Goal: Check status: Check status

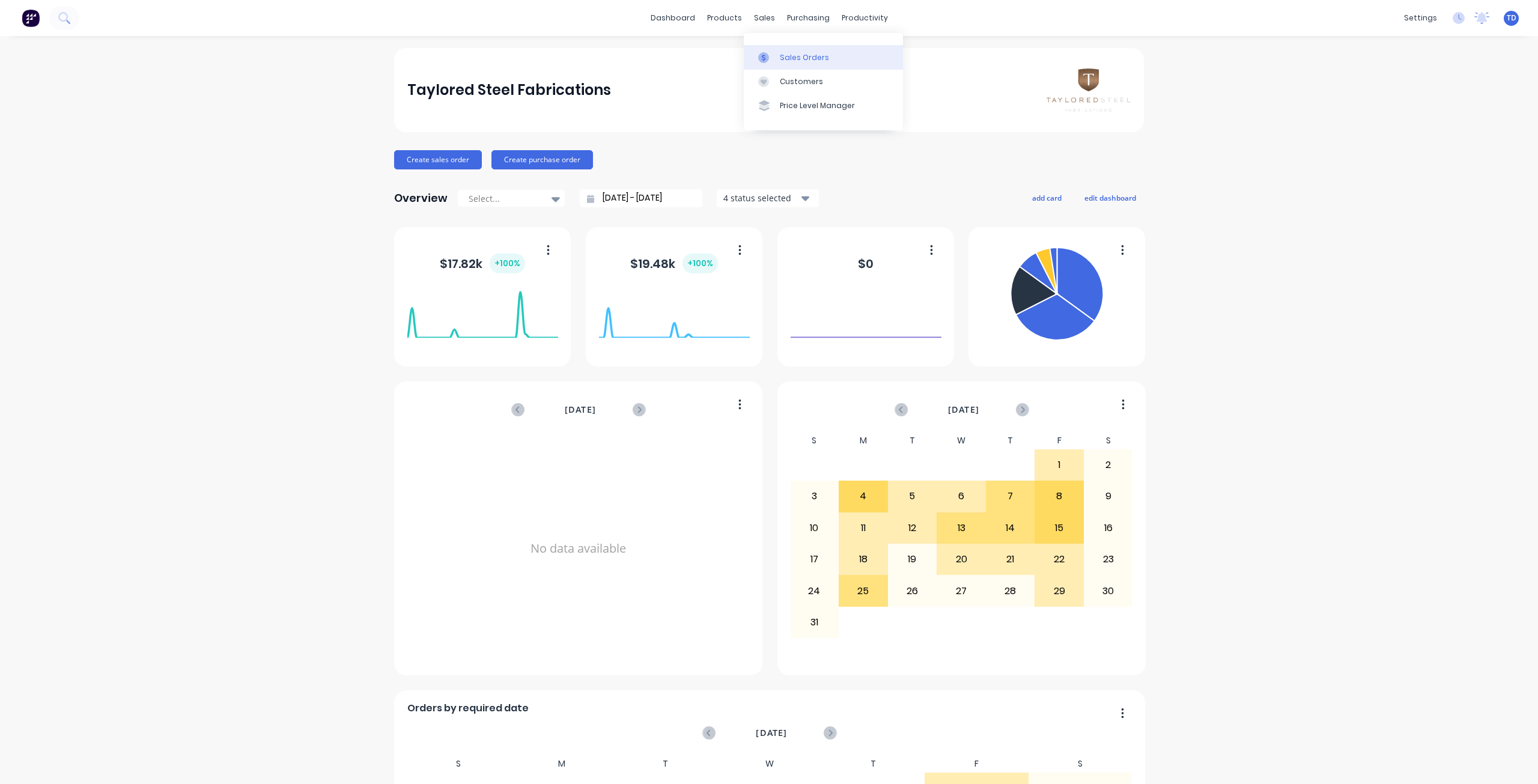
click at [769, 54] on div at bounding box center [767, 57] width 18 height 11
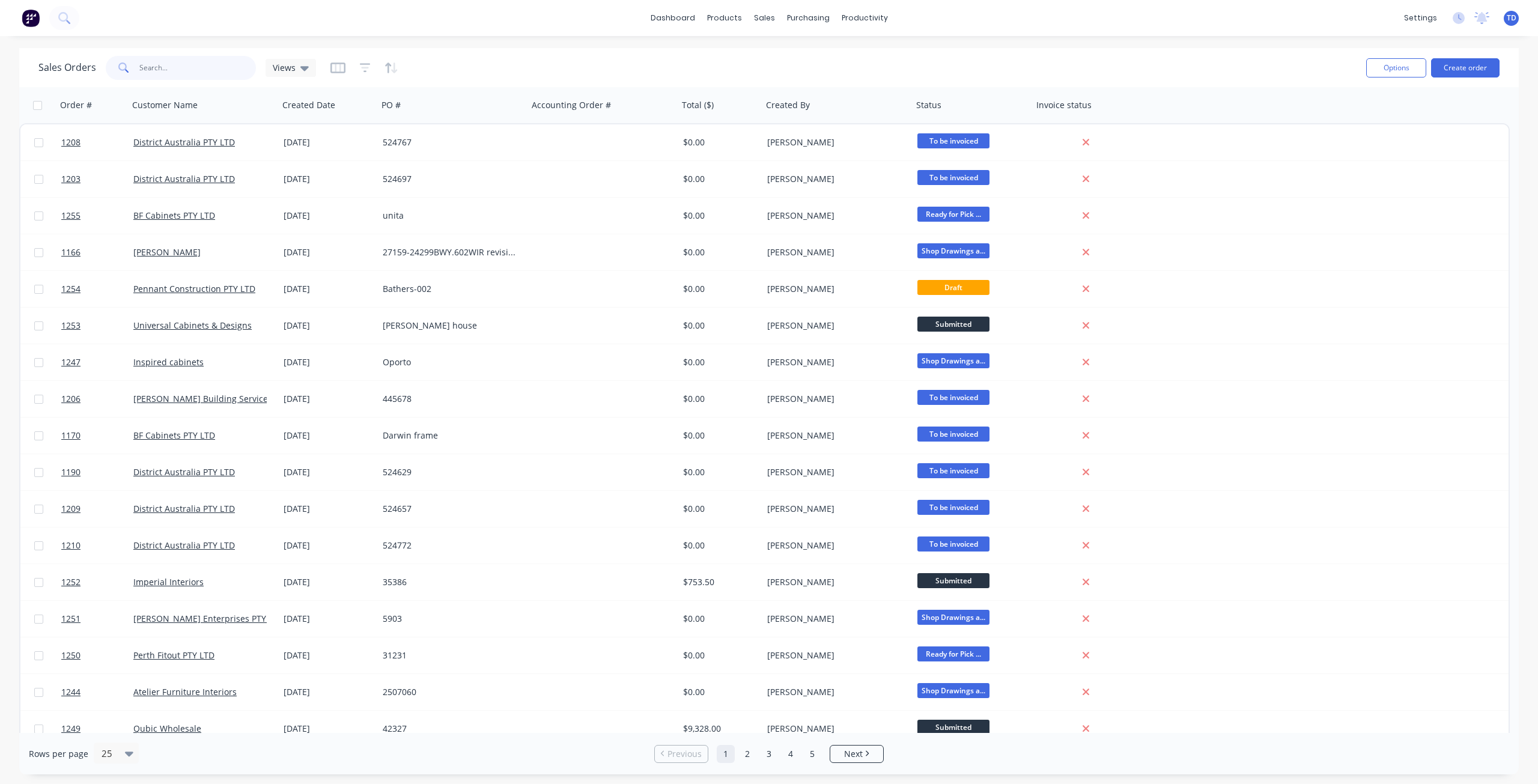
click at [199, 77] on input "text" at bounding box center [198, 68] width 117 height 24
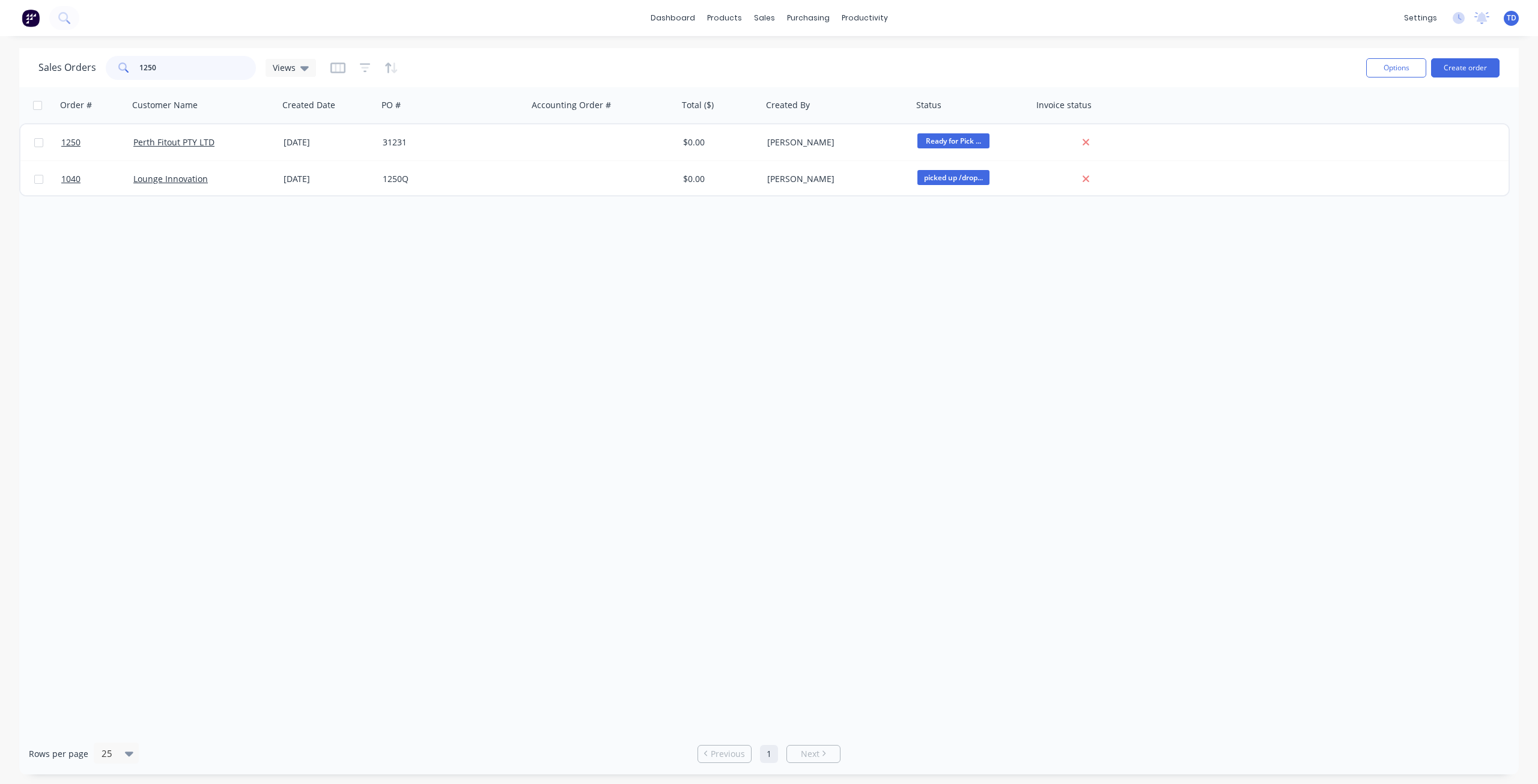
drag, startPoint x: 163, startPoint y: 66, endPoint x: 108, endPoint y: 63, distance: 55.1
click at [108, 63] on div "1250" at bounding box center [181, 68] width 151 height 24
drag, startPoint x: 172, startPoint y: 68, endPoint x: 24, endPoint y: 62, distance: 148.1
click at [24, 62] on div "Sales Orders 1163 Views Options Create order" at bounding box center [769, 67] width 1500 height 39
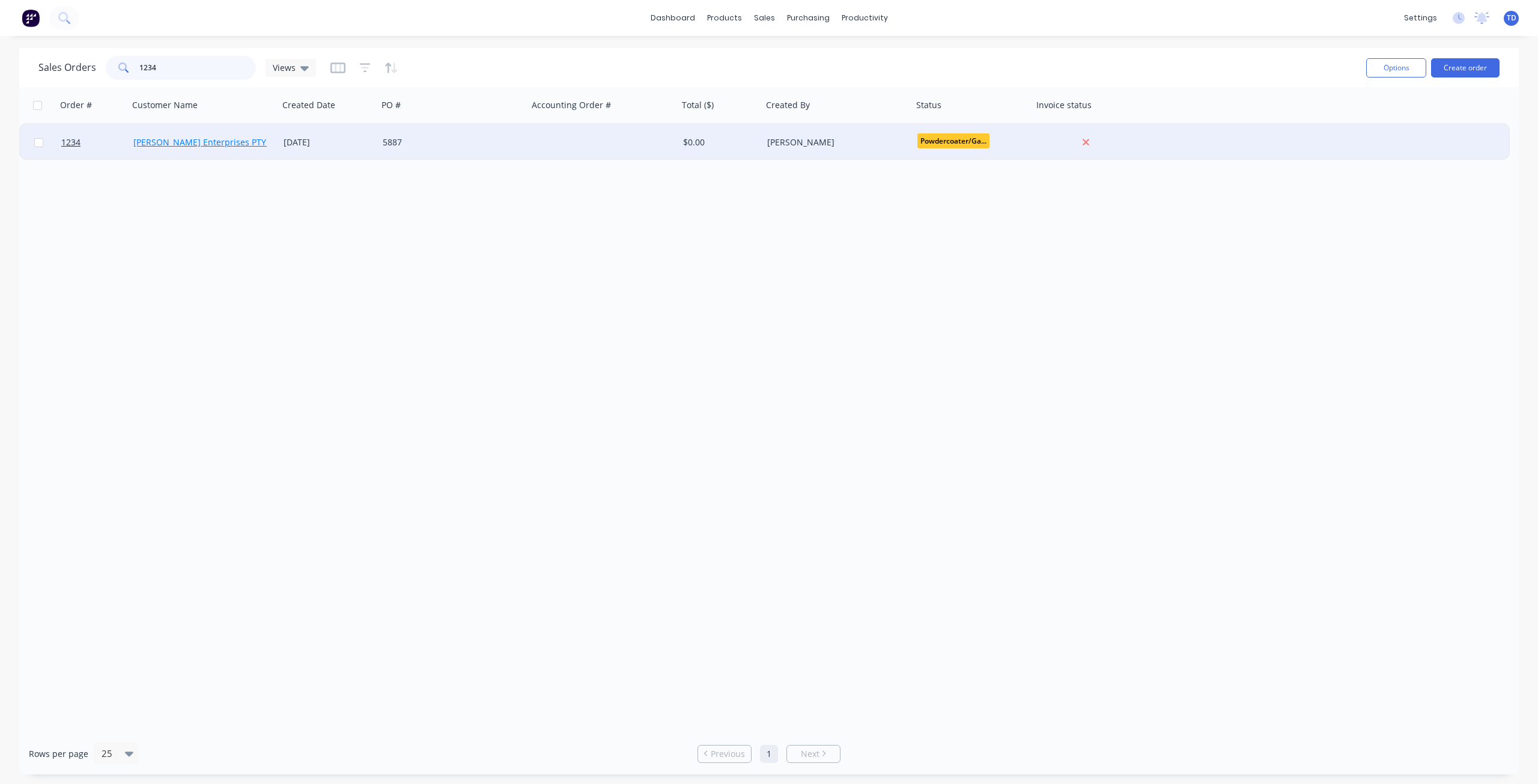
type input "1234"
click at [167, 144] on link "[PERSON_NAME] Enterprises PTY LTD" at bounding box center [209, 142] width 151 height 11
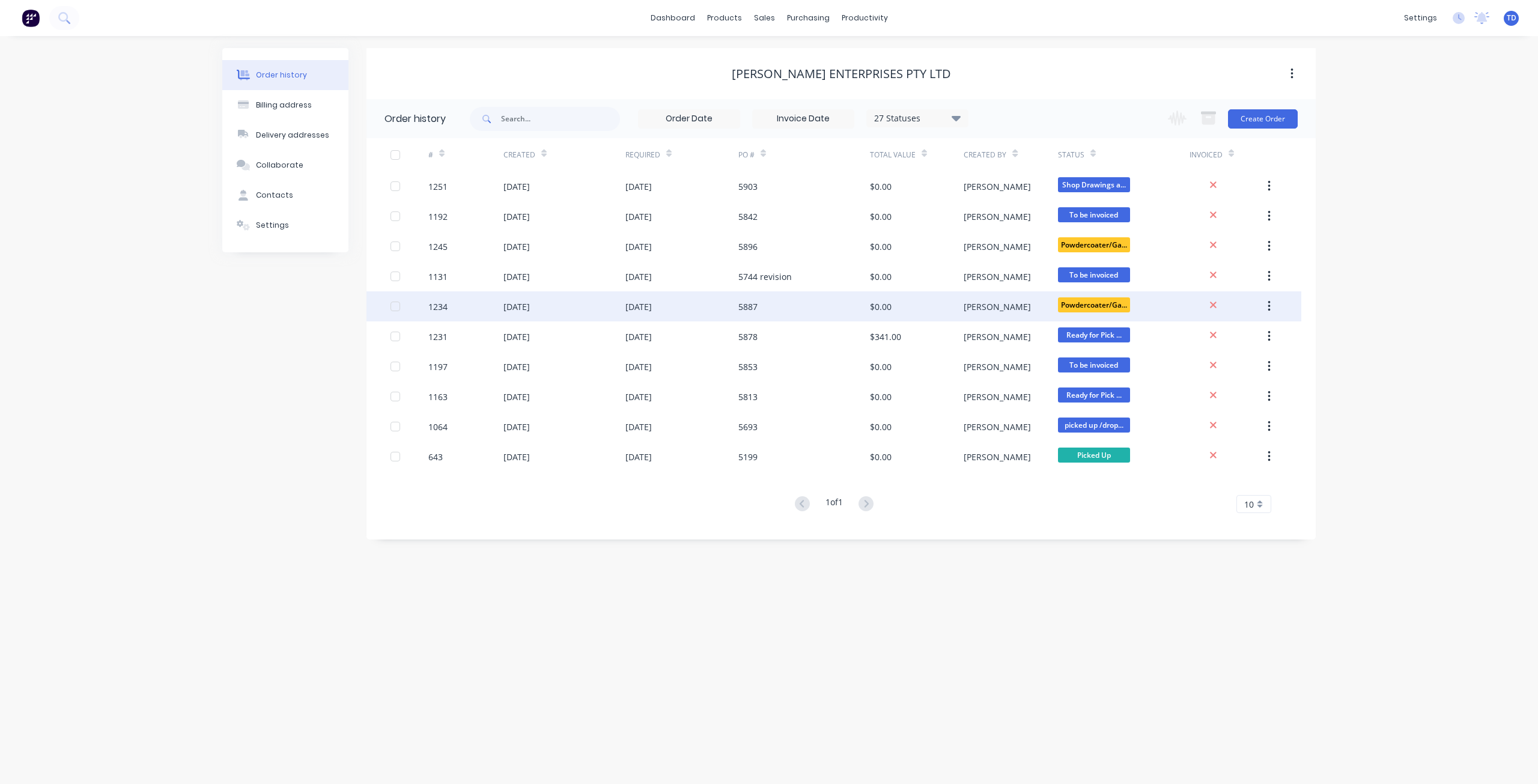
click at [652, 311] on div "[DATE]" at bounding box center [639, 307] width 27 height 13
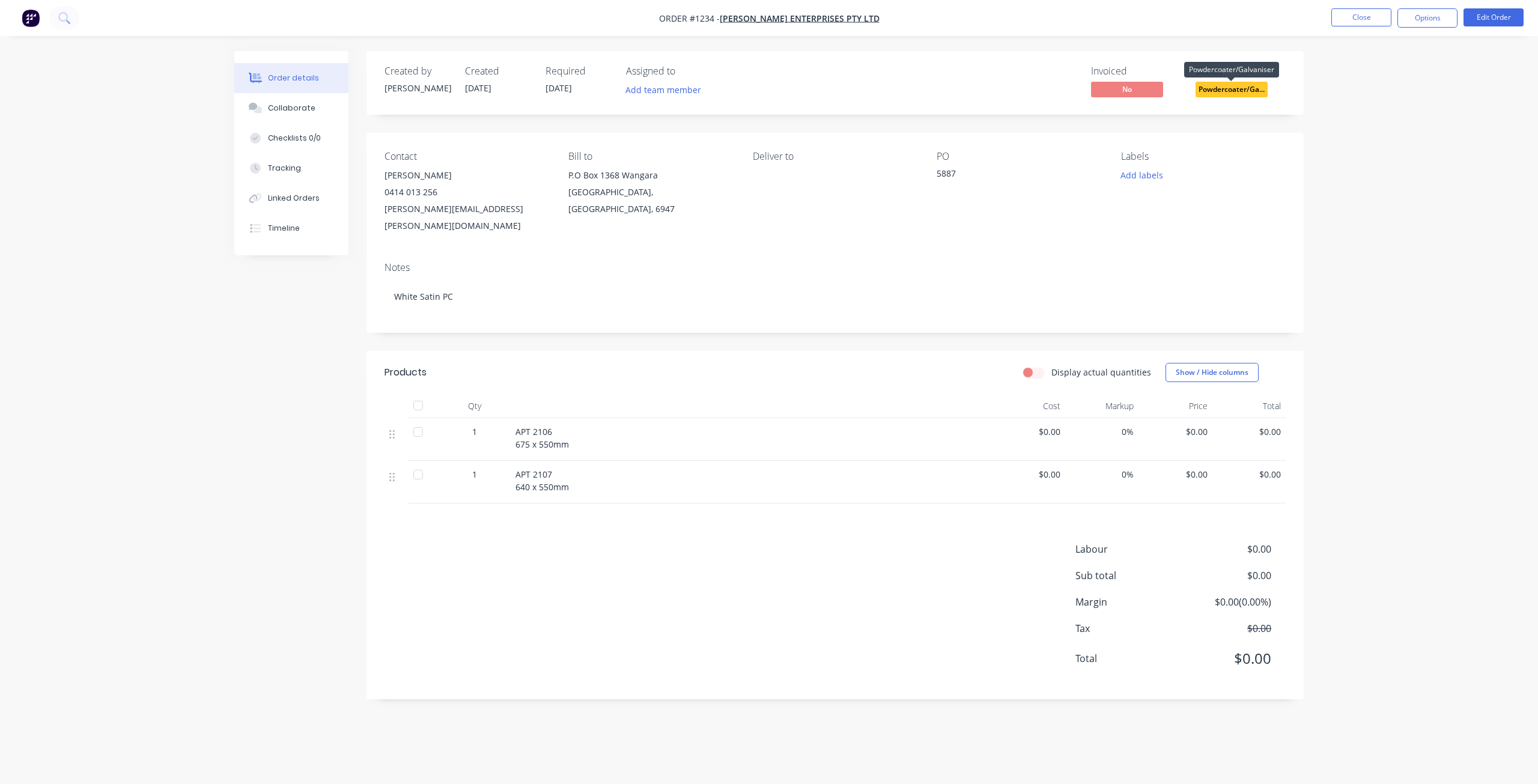
click at [1223, 87] on span "Powdercoater/Ga..." at bounding box center [1231, 89] width 72 height 15
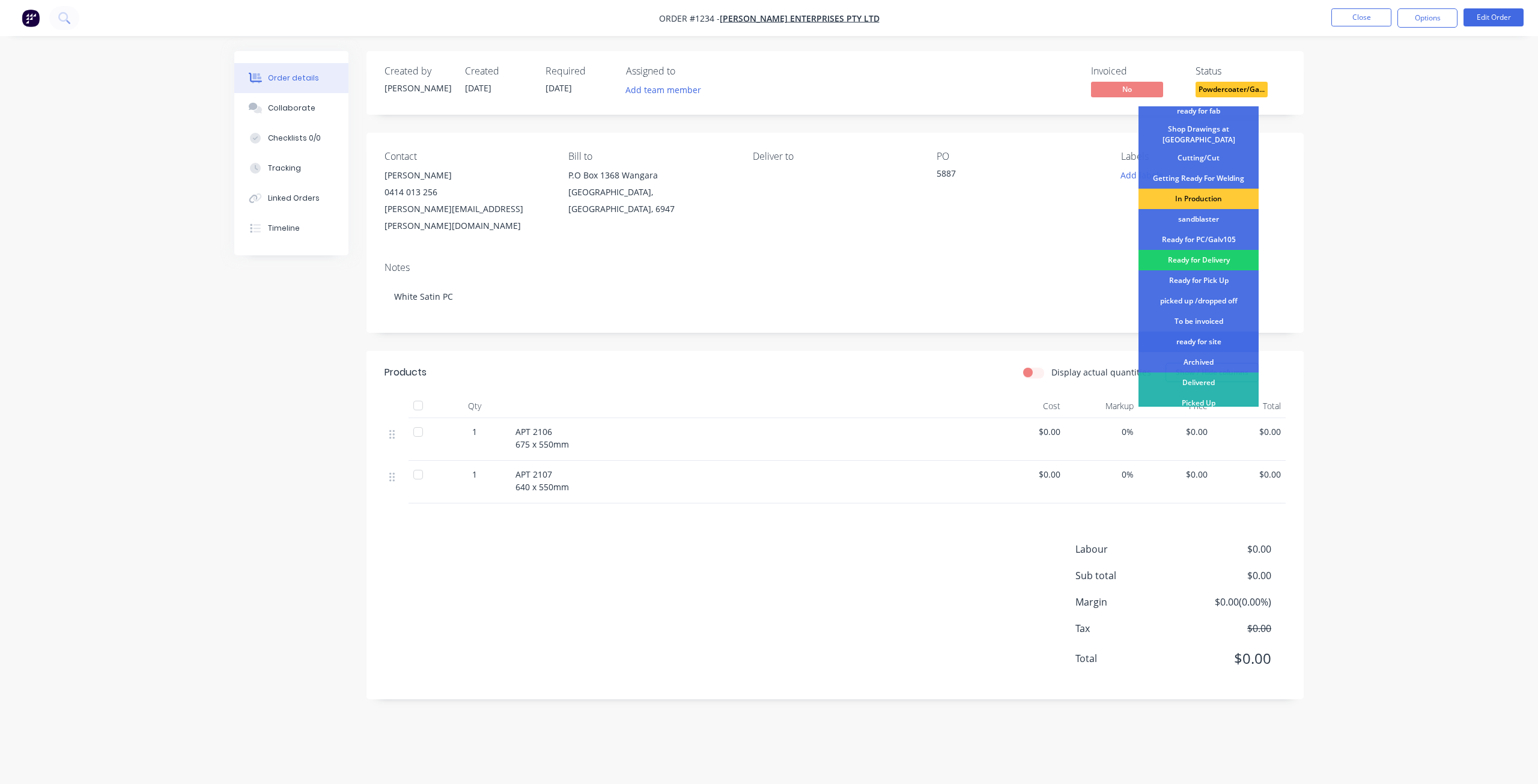
scroll to position [155, 0]
click at [1200, 273] on div "Ready for Pick Up" at bounding box center [1199, 279] width 120 height 20
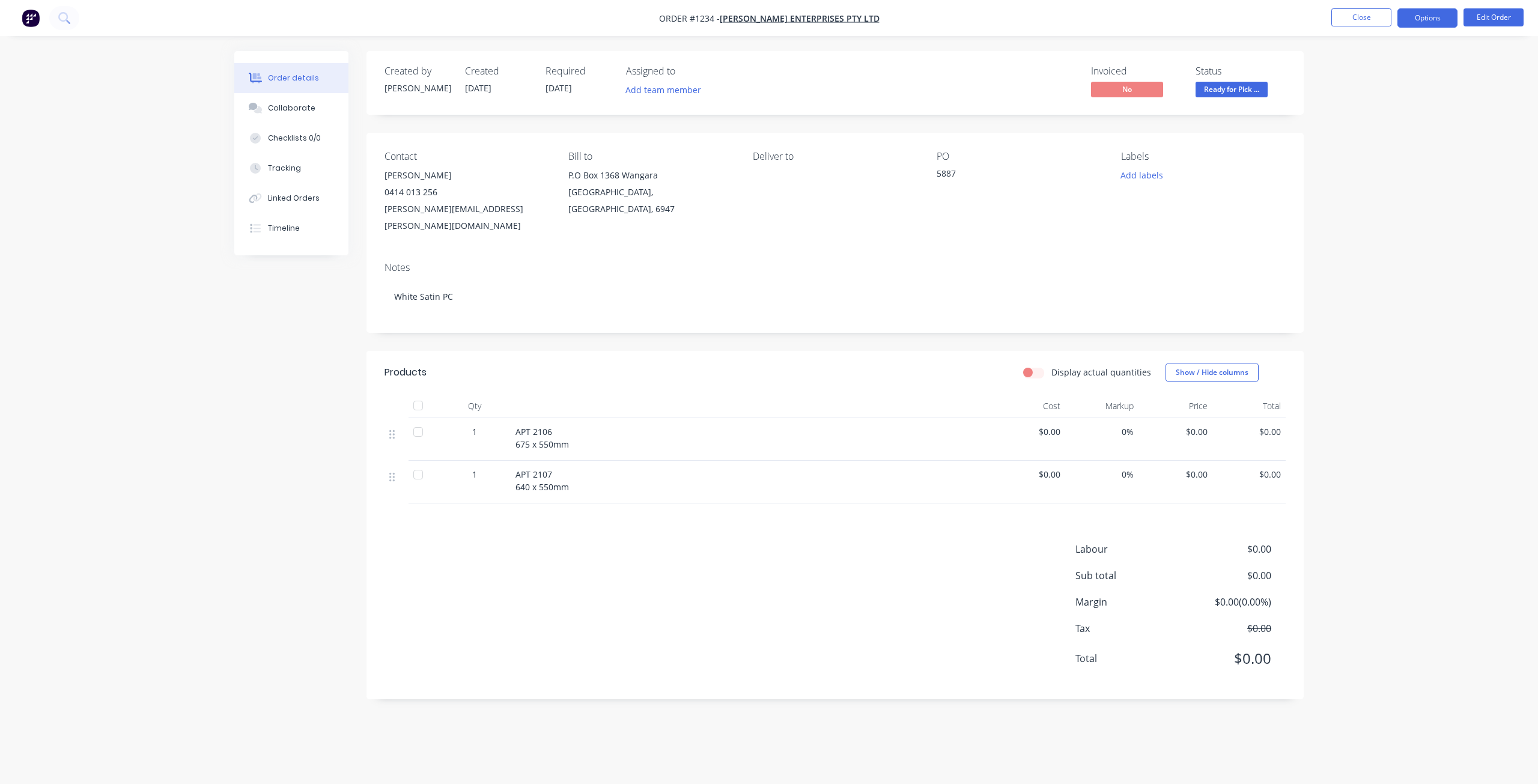
click at [1430, 19] on button "Options" at bounding box center [1427, 18] width 60 height 19
click at [1365, 176] on div "Delivery Docket" at bounding box center [1391, 169] width 111 height 18
click at [1353, 124] on div "Without pricing" at bounding box center [1391, 121] width 111 height 18
click at [1359, 18] on button "Close" at bounding box center [1362, 17] width 60 height 18
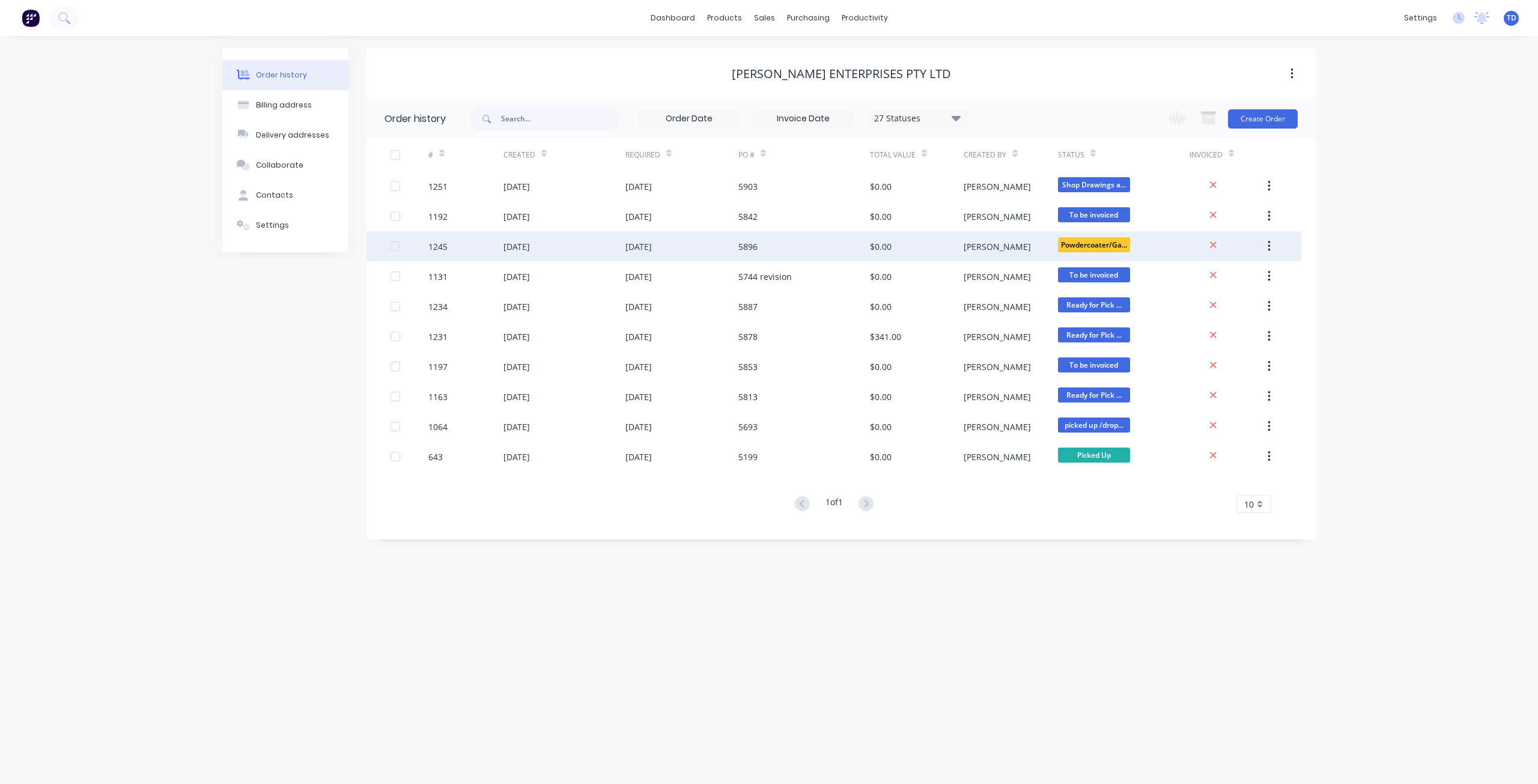
click at [769, 256] on div "5896" at bounding box center [804, 246] width 132 height 30
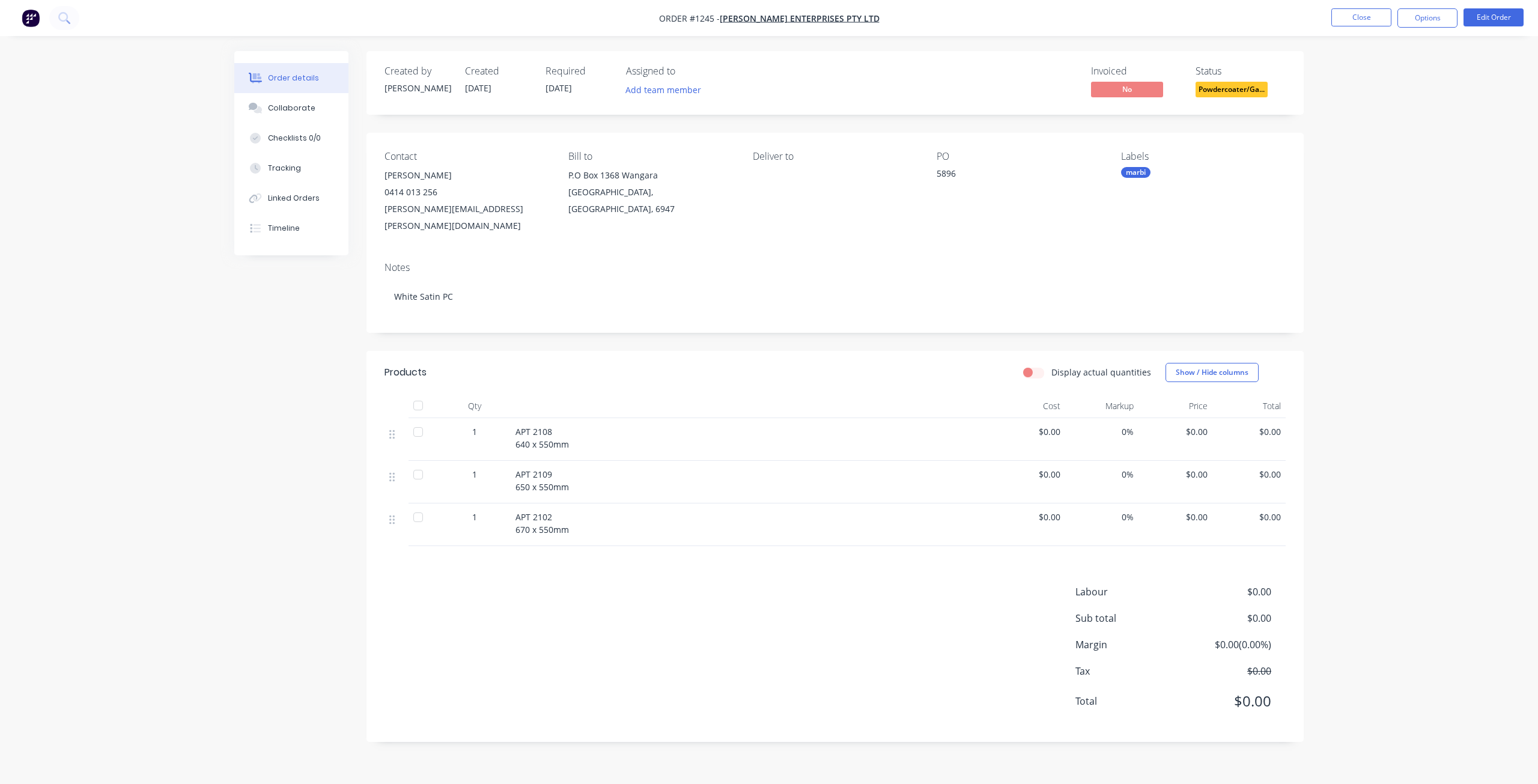
click at [1252, 89] on span "Powdercoater/Ga..." at bounding box center [1231, 89] width 72 height 15
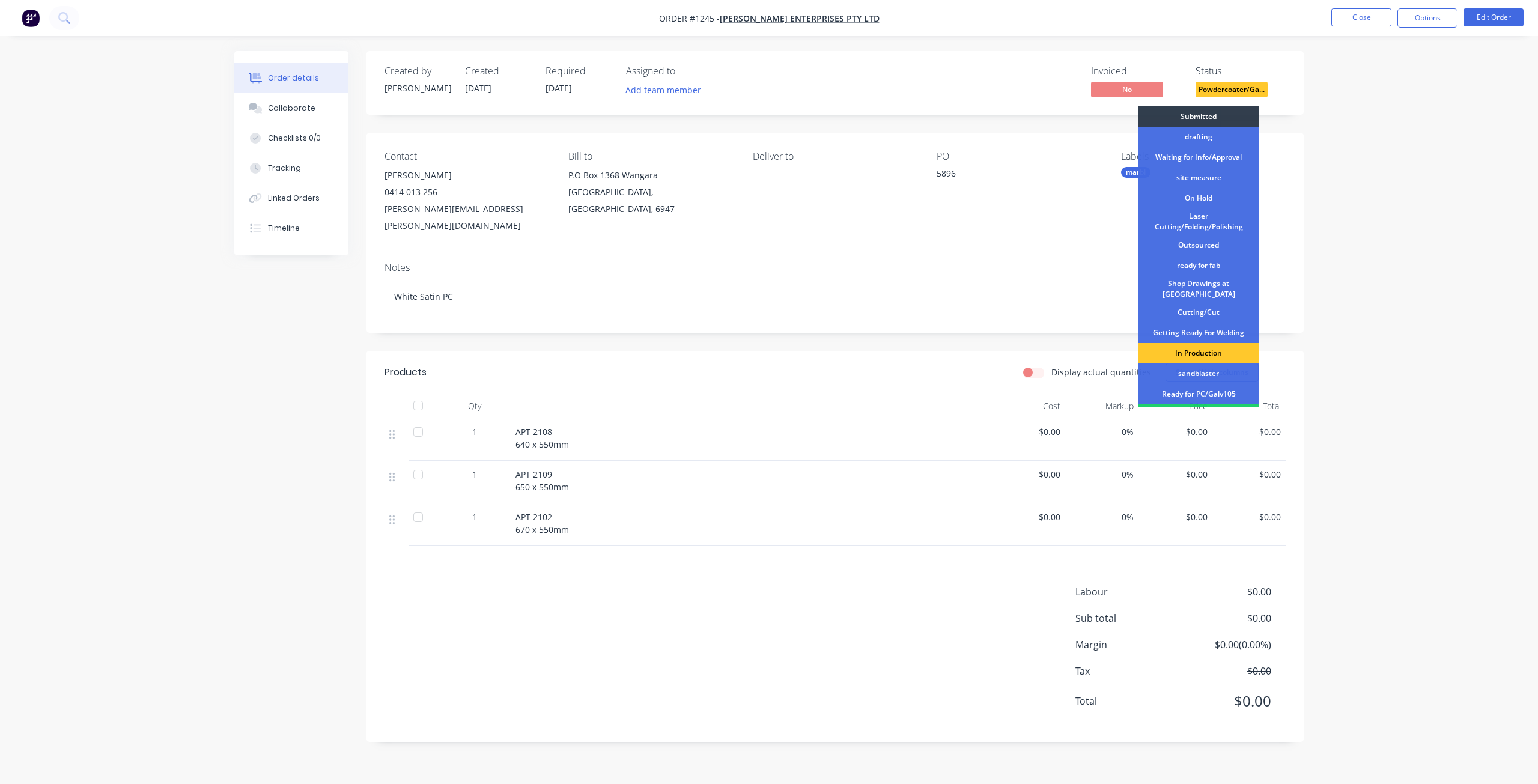
scroll to position [155, 0]
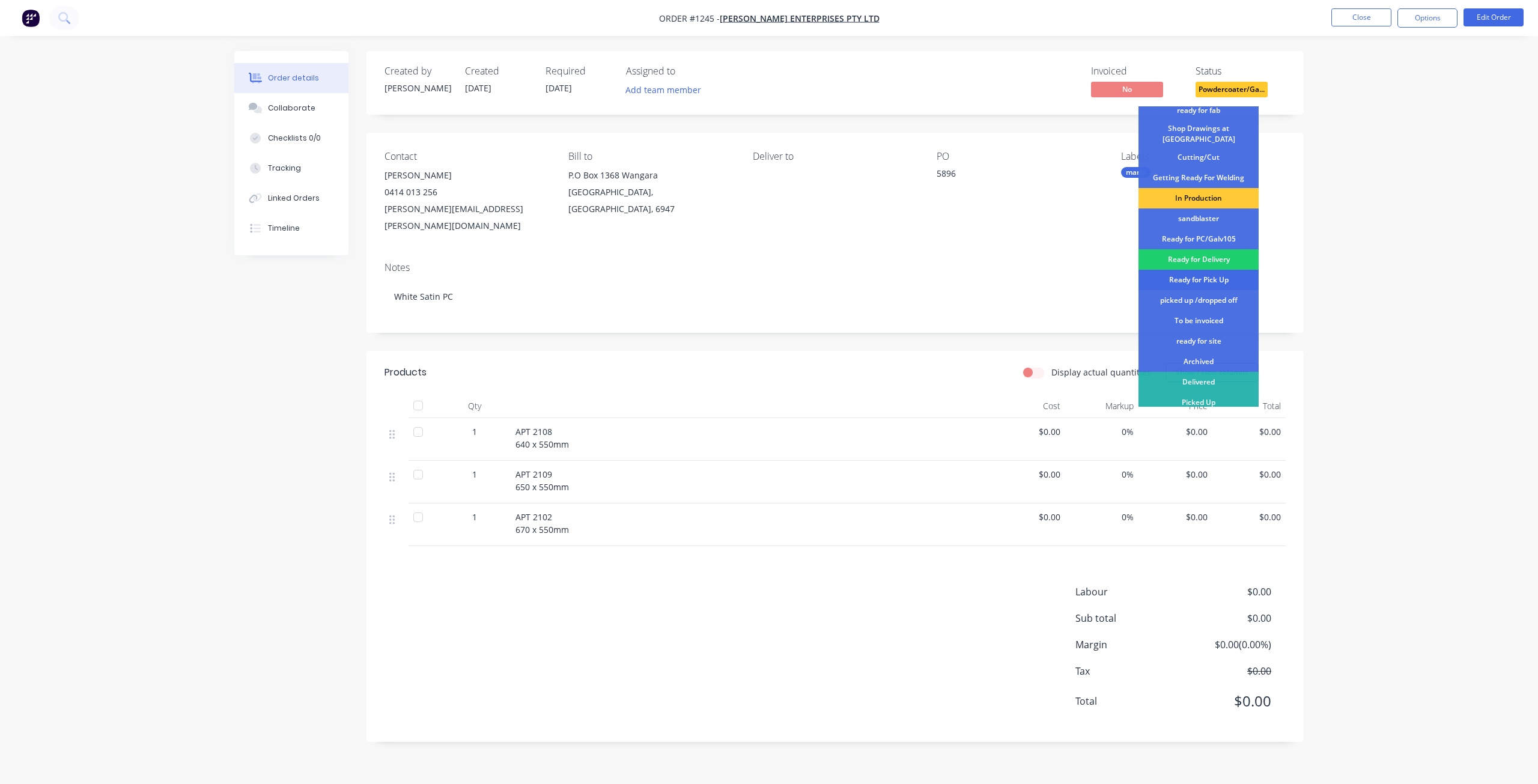
click at [1199, 273] on div "Ready for Pick Up" at bounding box center [1199, 279] width 120 height 20
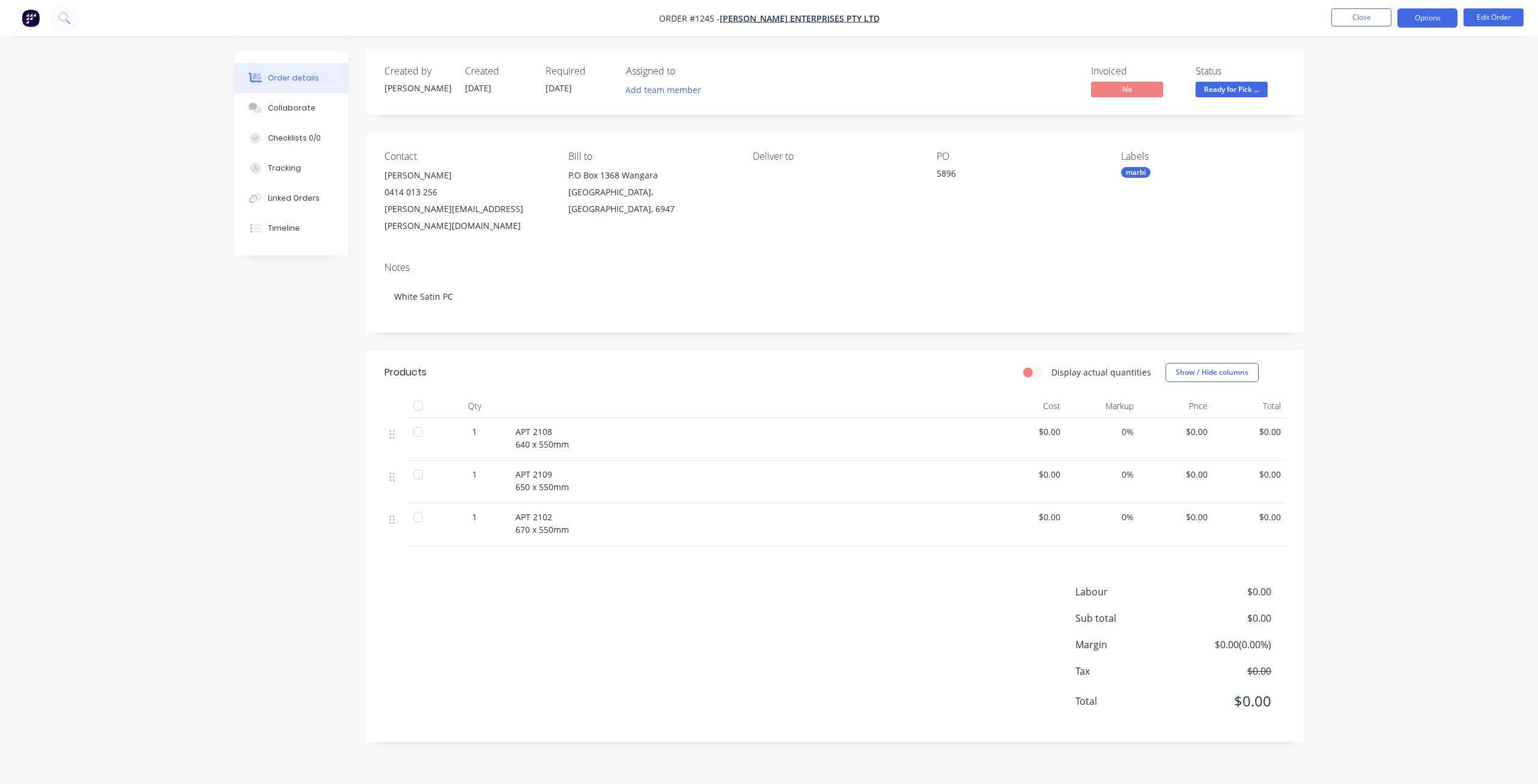
click at [1422, 20] on button "Options" at bounding box center [1427, 18] width 60 height 19
click at [1378, 171] on div "Delivery Docket" at bounding box center [1391, 169] width 111 height 18
click at [1357, 98] on div "With pricing" at bounding box center [1391, 97] width 111 height 18
click at [1366, 123] on div "Without pricing" at bounding box center [1391, 121] width 111 height 18
click at [1355, 15] on button "Close" at bounding box center [1362, 17] width 60 height 18
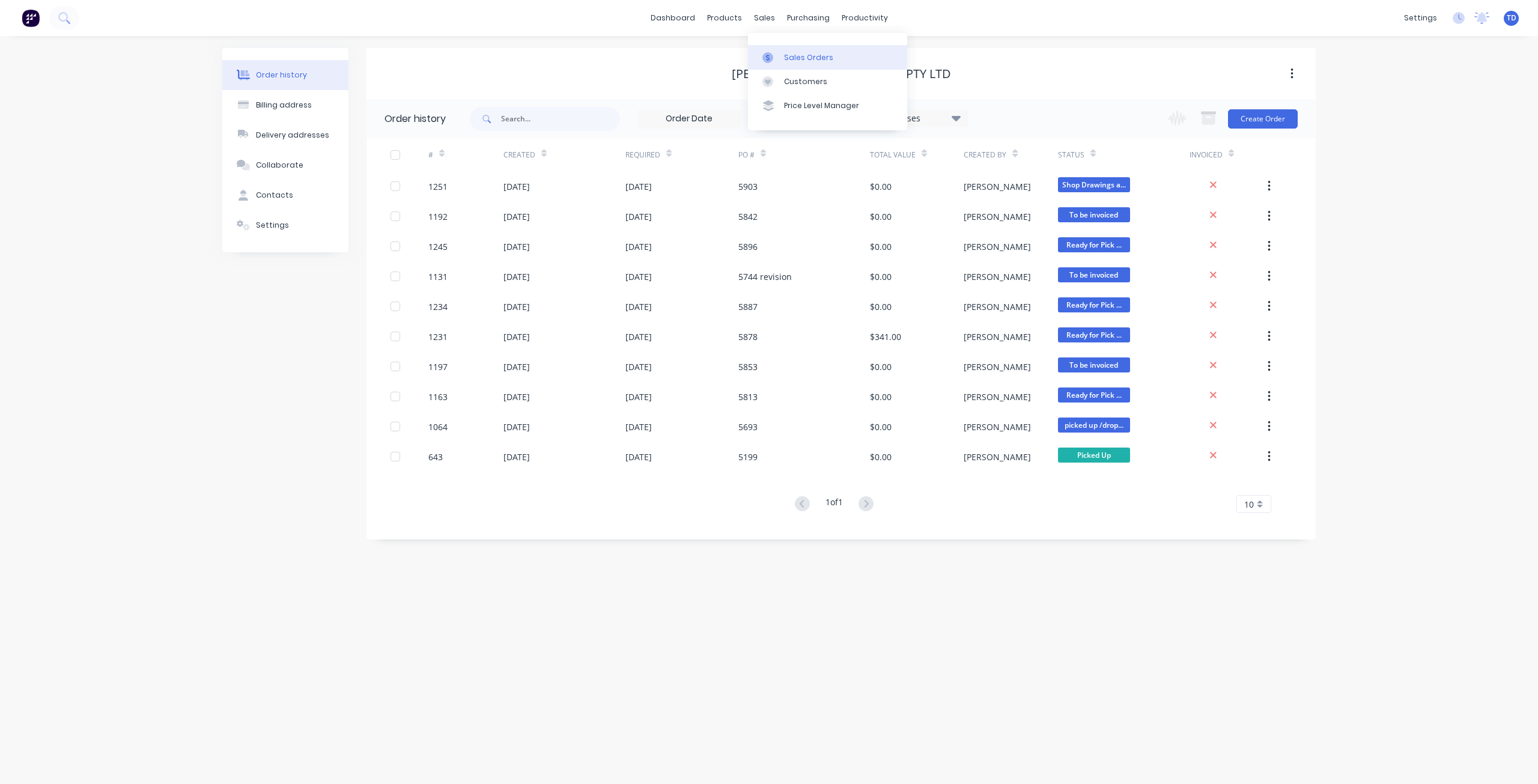
click at [777, 54] on div at bounding box center [771, 57] width 18 height 11
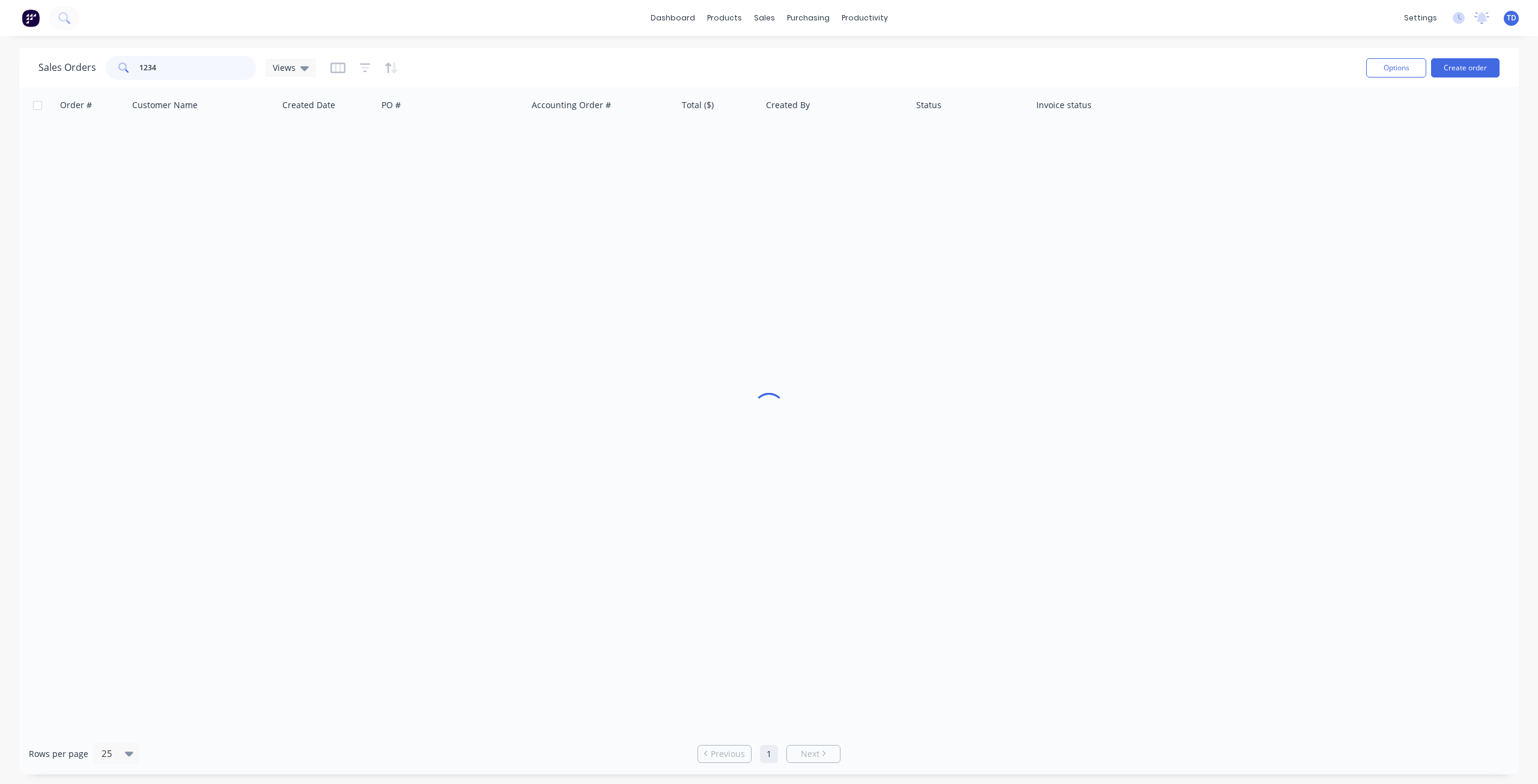
drag, startPoint x: 172, startPoint y: 66, endPoint x: 151, endPoint y: 64, distance: 21.1
click at [151, 64] on input "1234" at bounding box center [198, 68] width 117 height 24
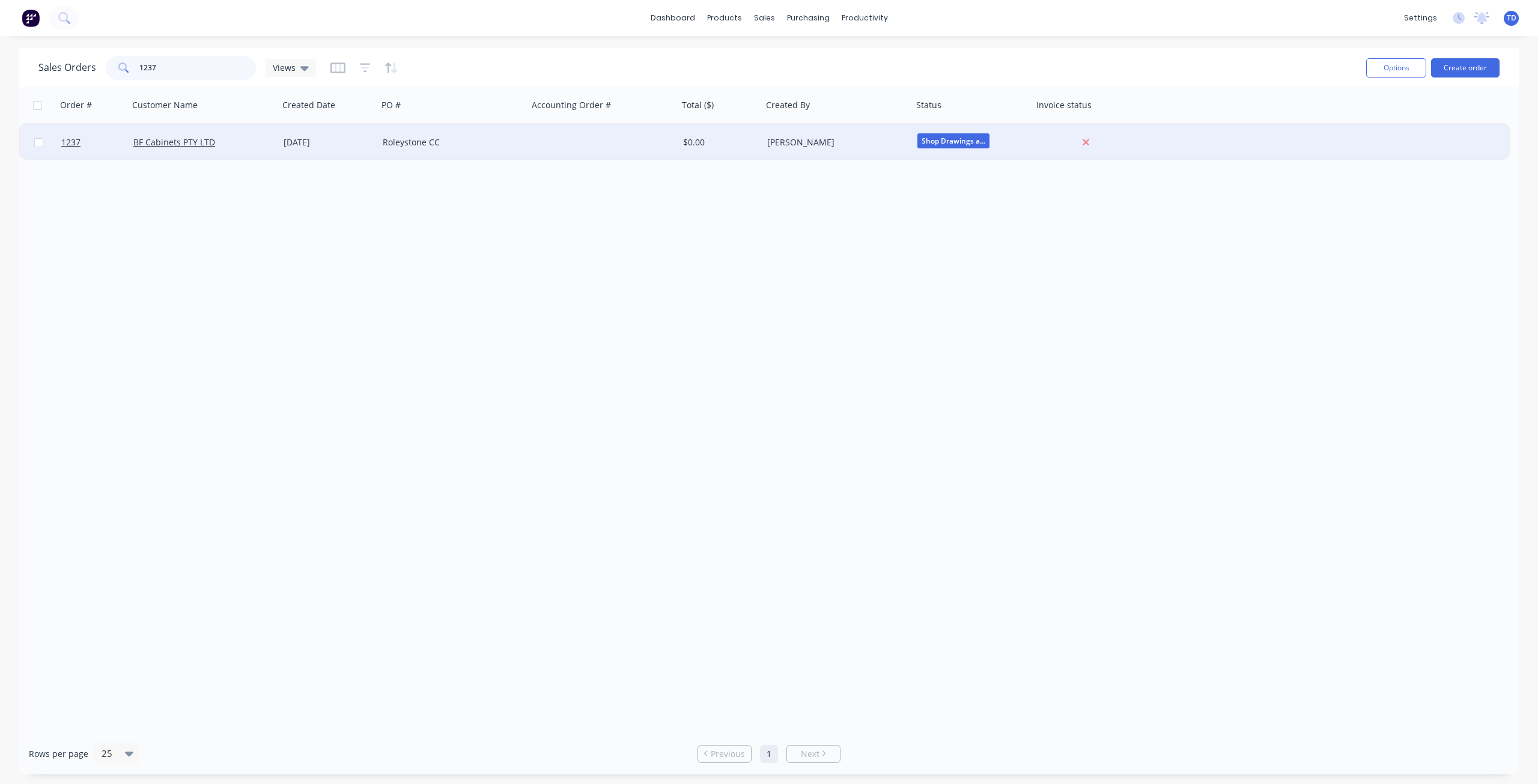
type input "1237"
click at [368, 148] on div "[DATE]" at bounding box center [328, 142] width 90 height 12
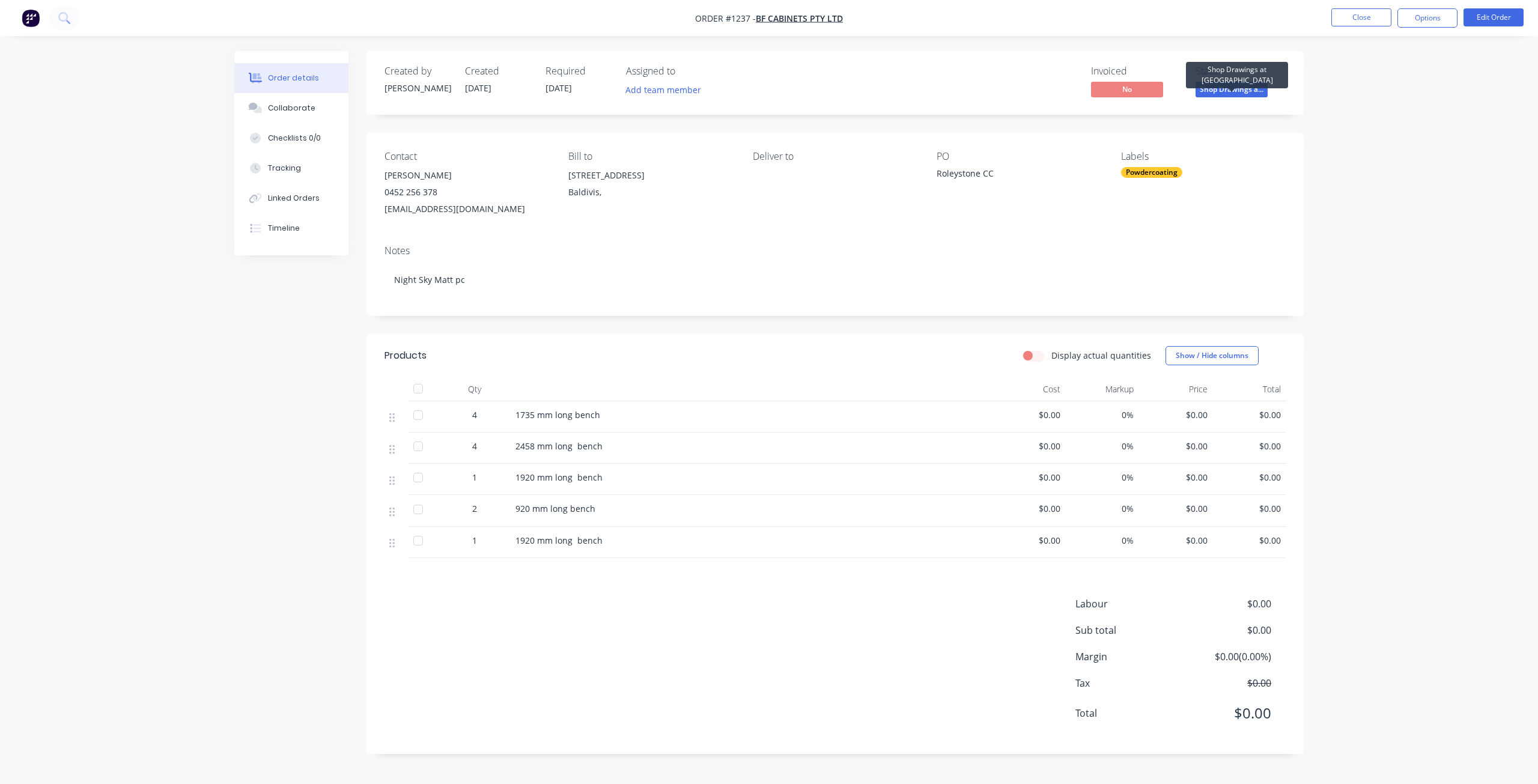
click at [1230, 88] on span "Shop Drawings a..." at bounding box center [1231, 89] width 72 height 15
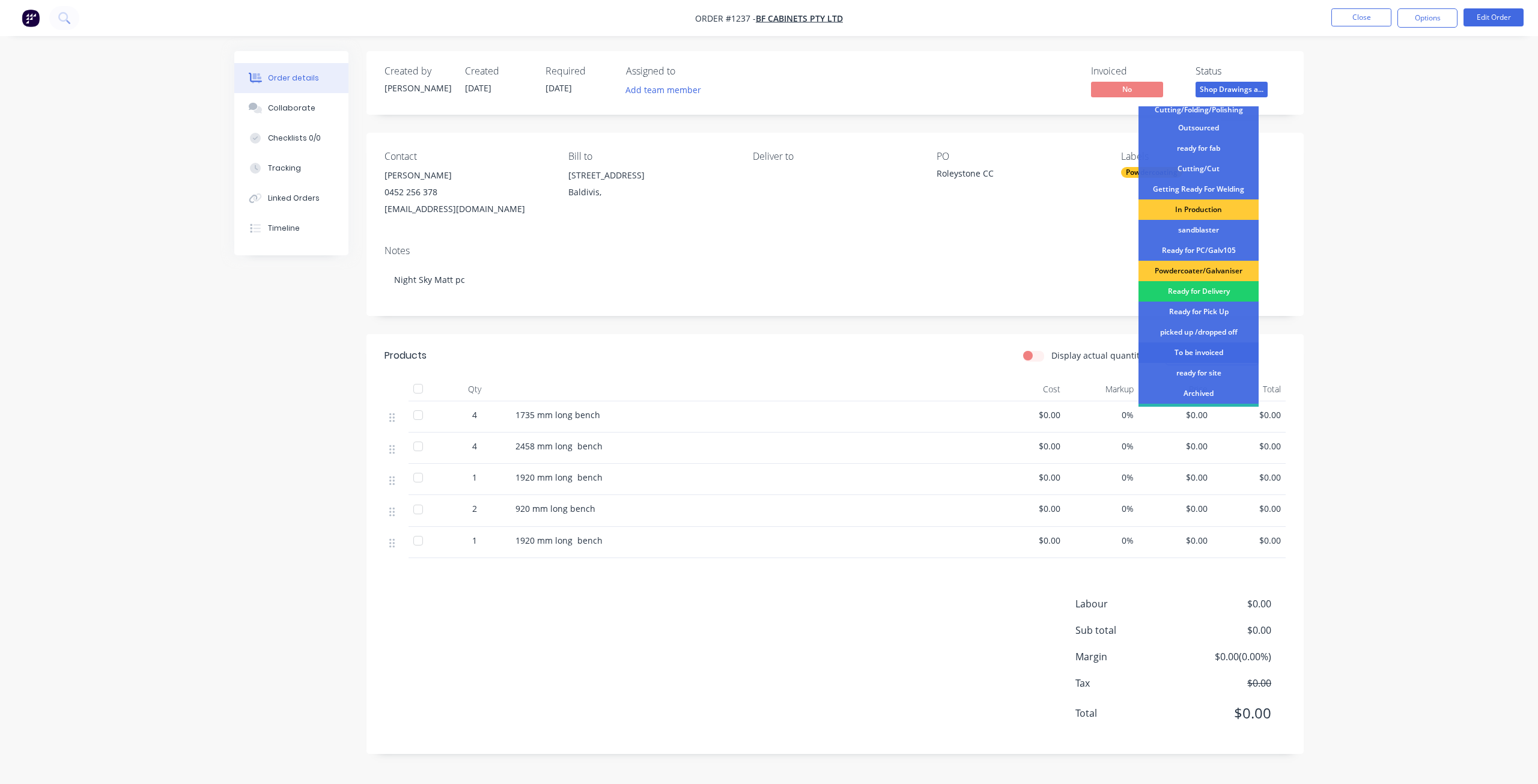
scroll to position [155, 0]
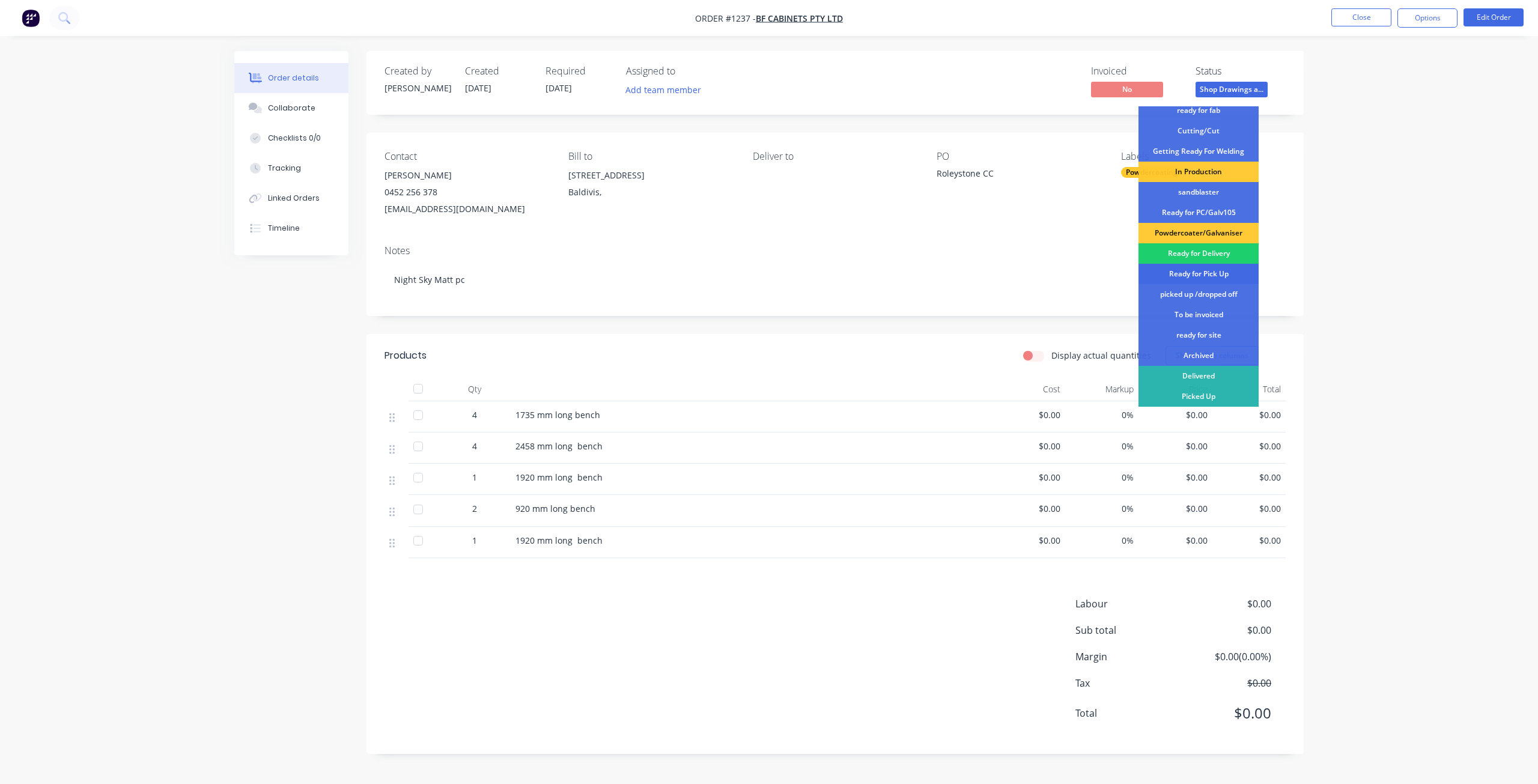
click at [1200, 273] on div "Ready for Pick Up" at bounding box center [1199, 273] width 120 height 20
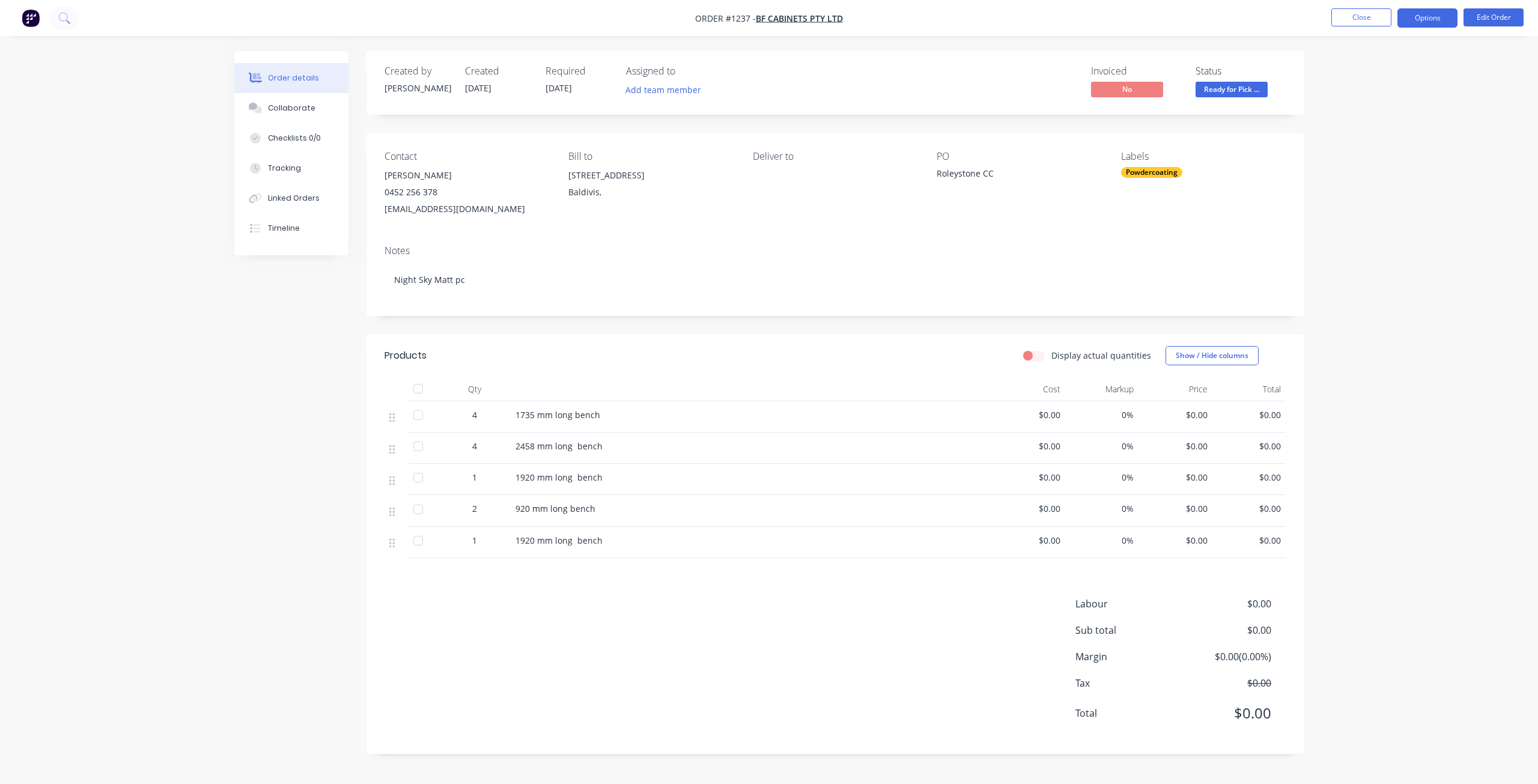
click at [1434, 19] on button "Options" at bounding box center [1427, 18] width 60 height 19
click at [1386, 168] on div "Delivery Docket" at bounding box center [1391, 169] width 111 height 18
click at [1370, 125] on div "Without pricing" at bounding box center [1391, 121] width 111 height 18
click at [1347, 18] on button "Close" at bounding box center [1362, 17] width 60 height 18
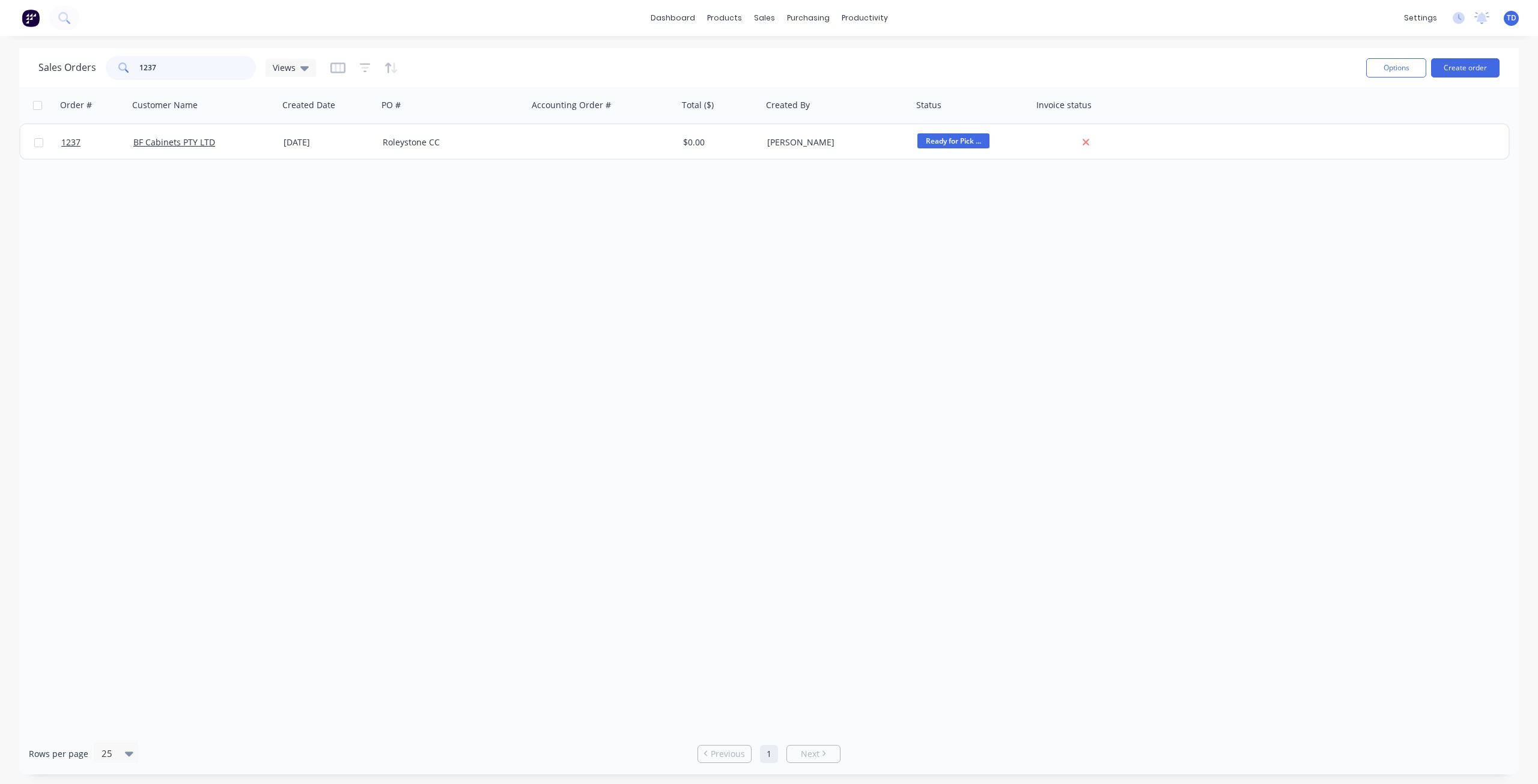
drag, startPoint x: 160, startPoint y: 64, endPoint x: 145, endPoint y: 64, distance: 15.0
click at [145, 64] on input "1237" at bounding box center [198, 68] width 117 height 24
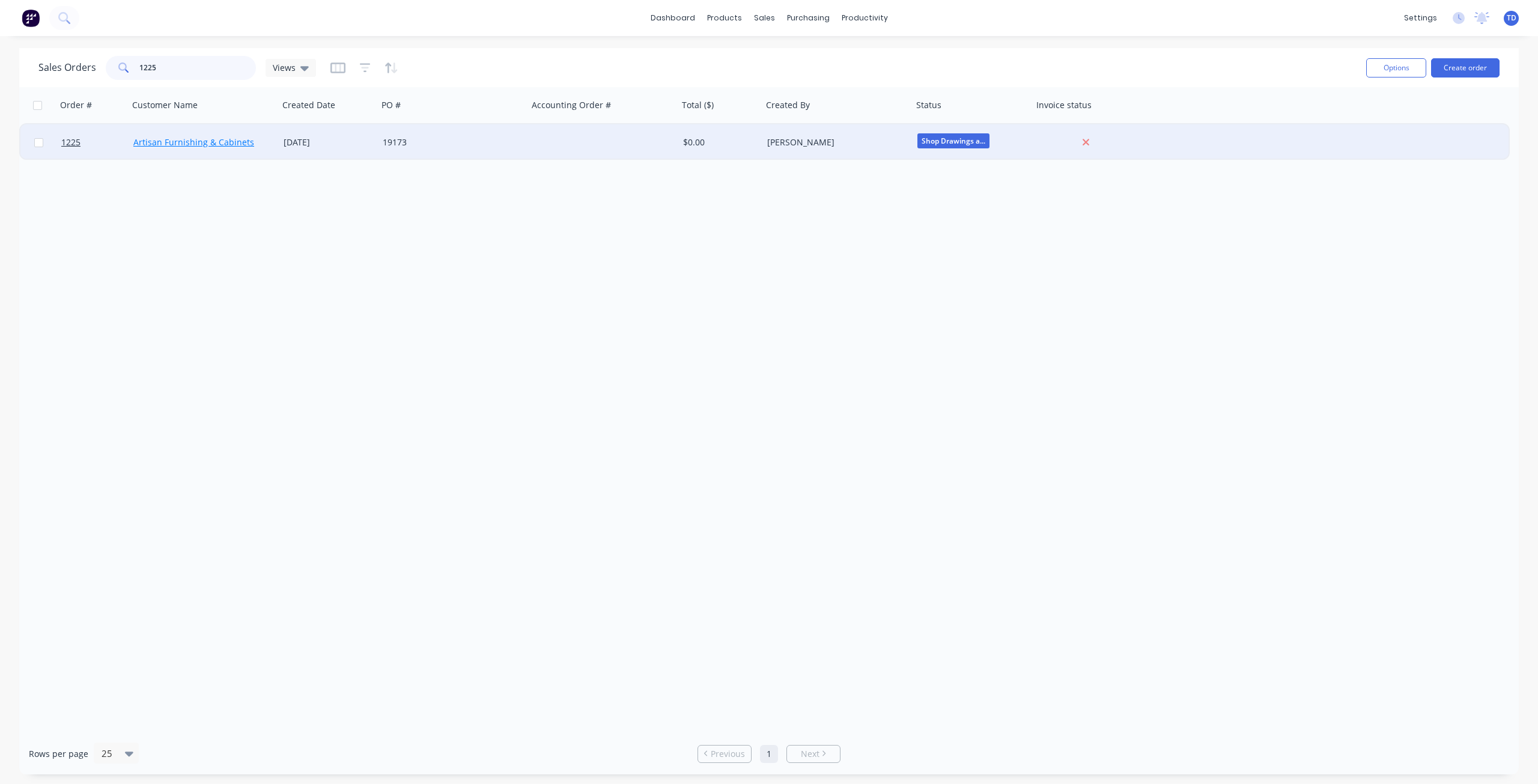
type input "1225"
click at [167, 142] on link "Artisan Furnishing & Cabinets" at bounding box center [193, 142] width 121 height 11
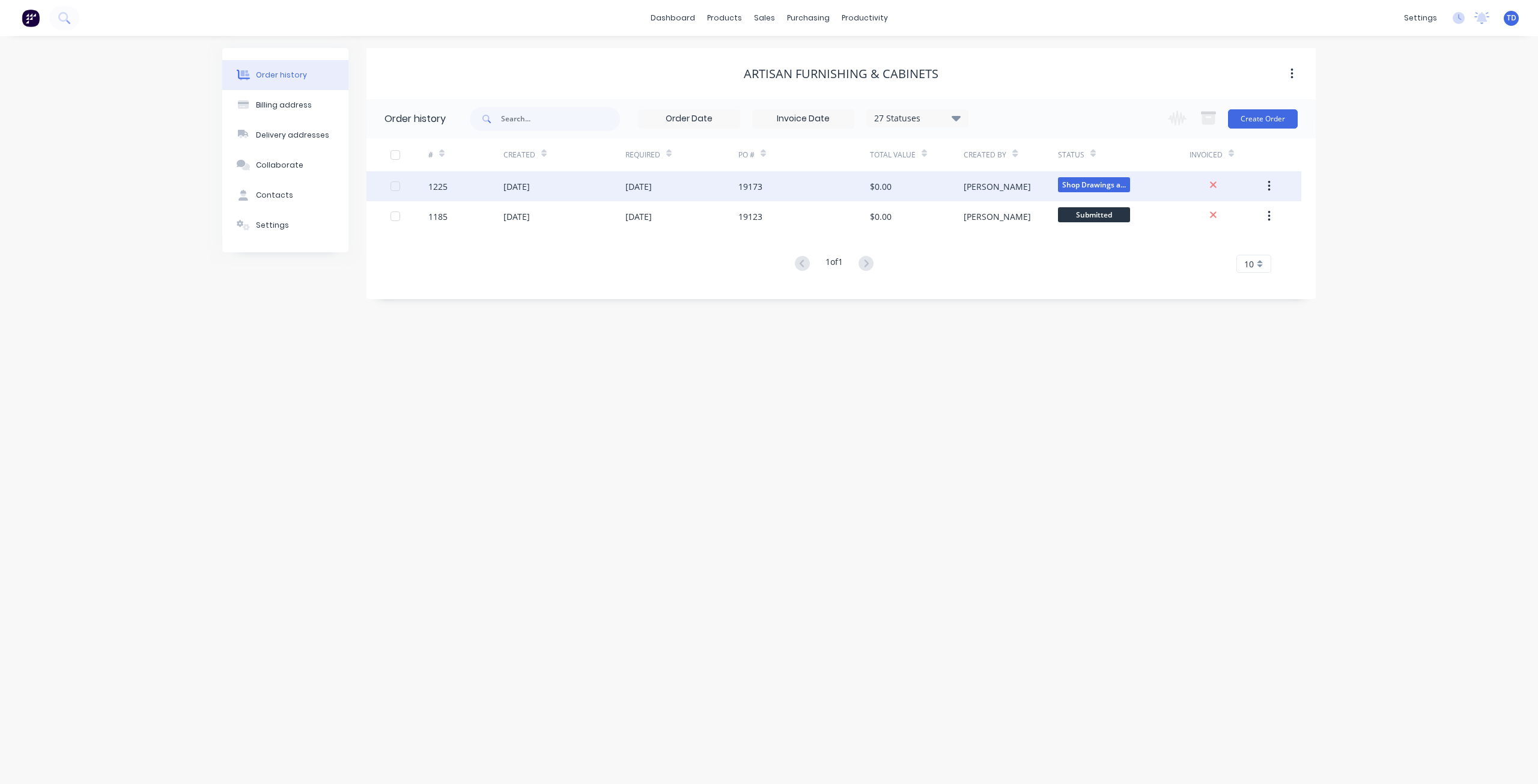
click at [661, 193] on div "[DATE]" at bounding box center [682, 186] width 113 height 30
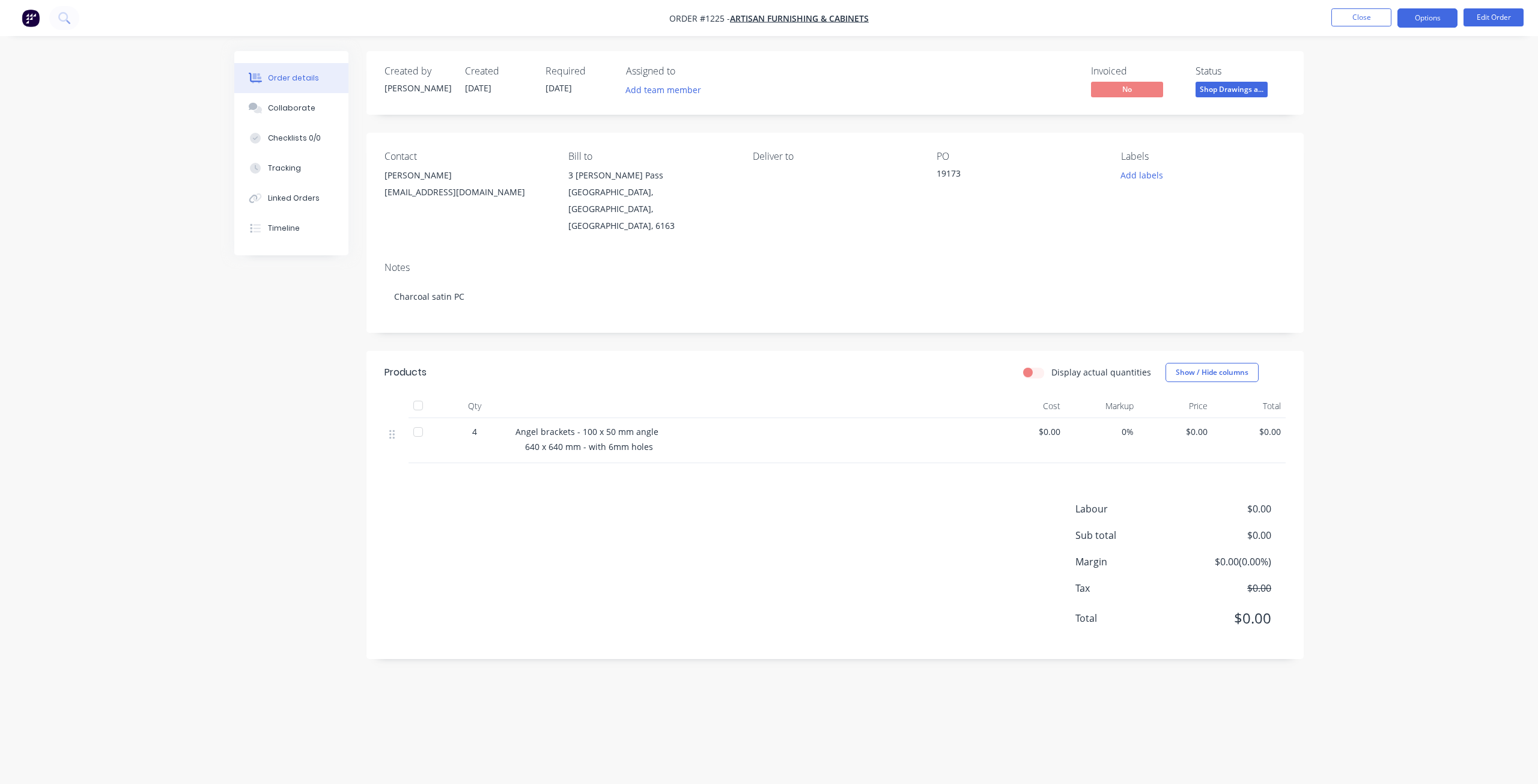
click at [1421, 23] on button "Options" at bounding box center [1427, 18] width 60 height 19
click at [1360, 168] on div "Delivery Docket" at bounding box center [1391, 169] width 111 height 18
click at [1368, 122] on div "Without pricing" at bounding box center [1391, 121] width 111 height 18
